Goal: Entertainment & Leisure: Browse casually

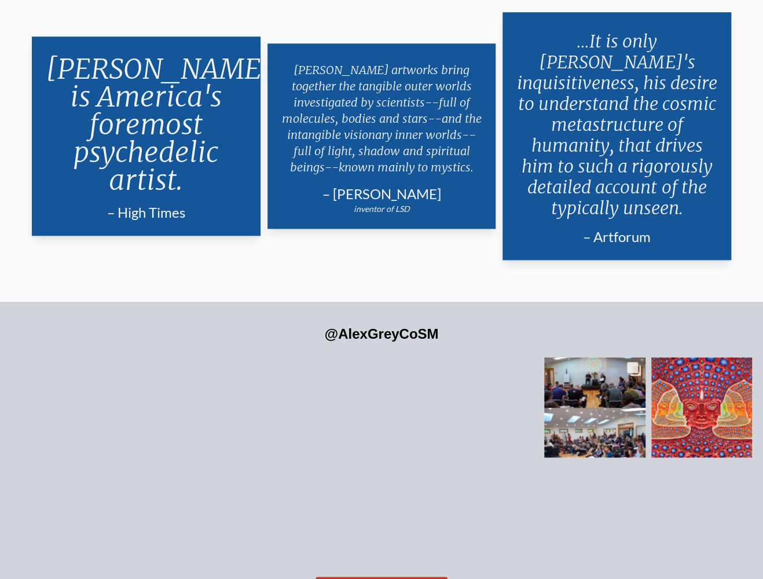
scroll to position [2506, 0]
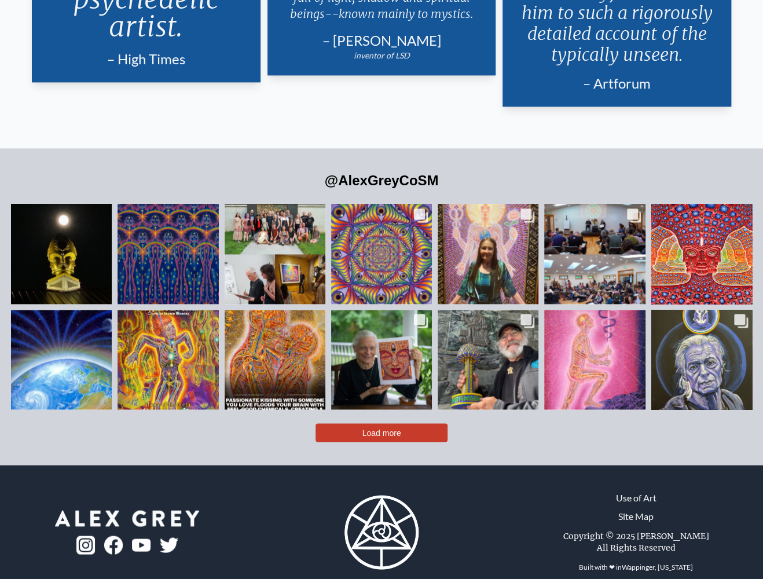
click at [411, 423] on button "Load more" at bounding box center [381, 432] width 132 height 19
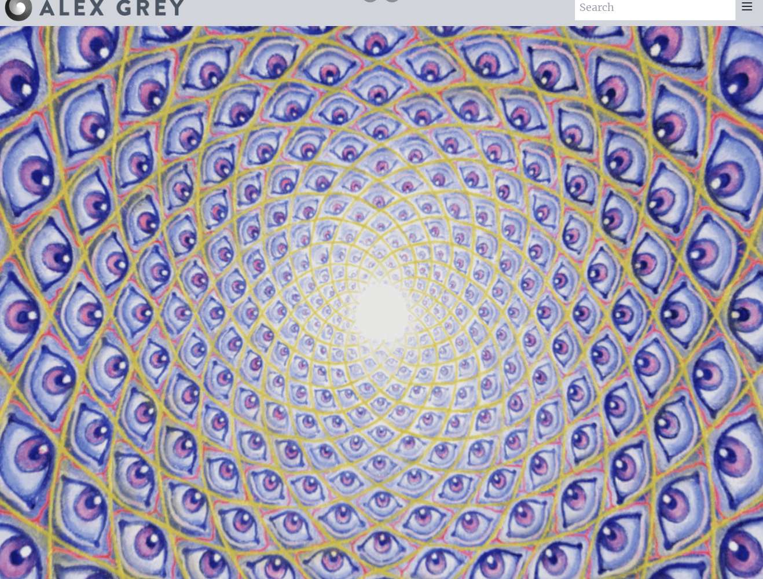
scroll to position [0, 0]
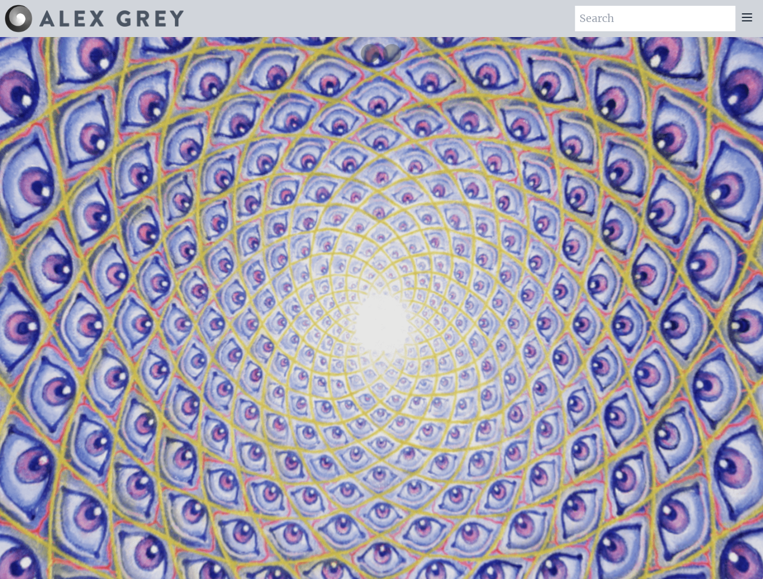
click at [745, 23] on icon at bounding box center [747, 17] width 14 height 14
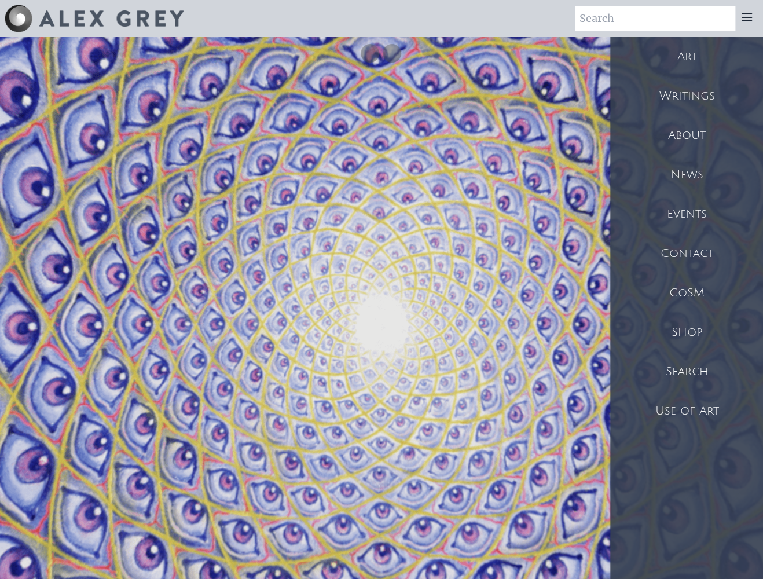
click at [696, 67] on div "Art" at bounding box center [686, 56] width 153 height 39
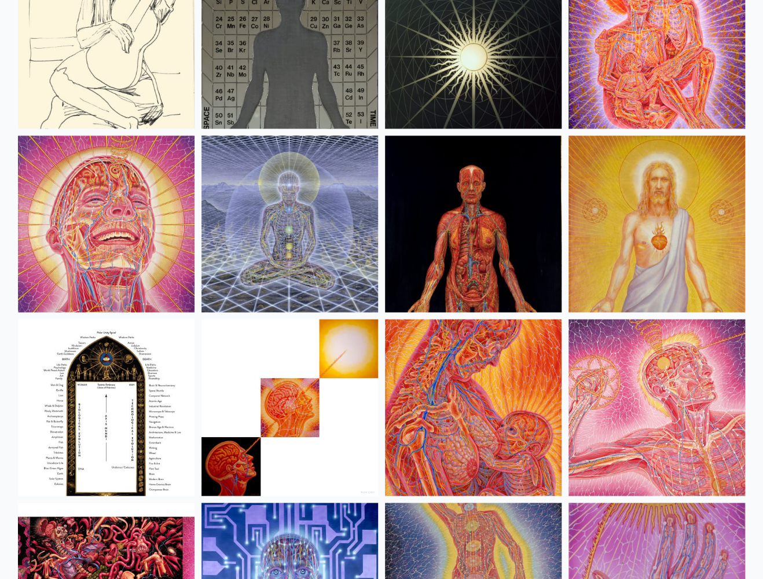
scroll to position [12096, 0]
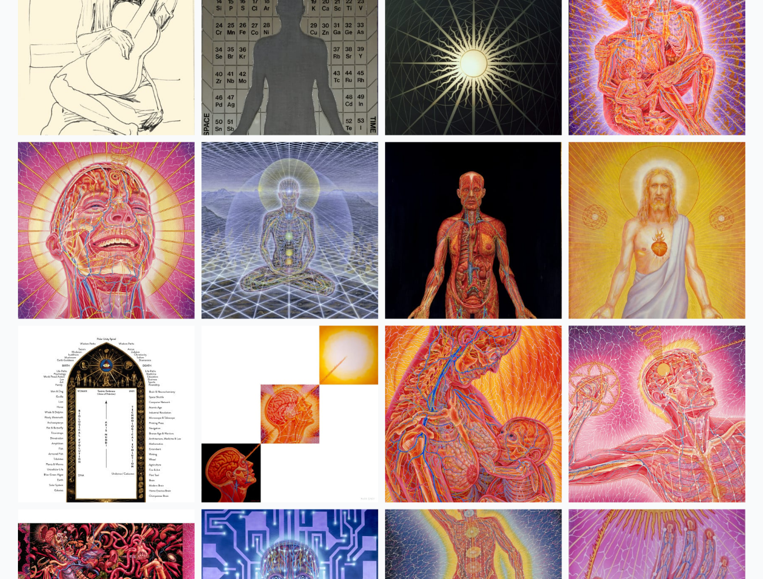
click at [129, 225] on img at bounding box center [106, 230] width 177 height 177
